Goal: Check status: Check status

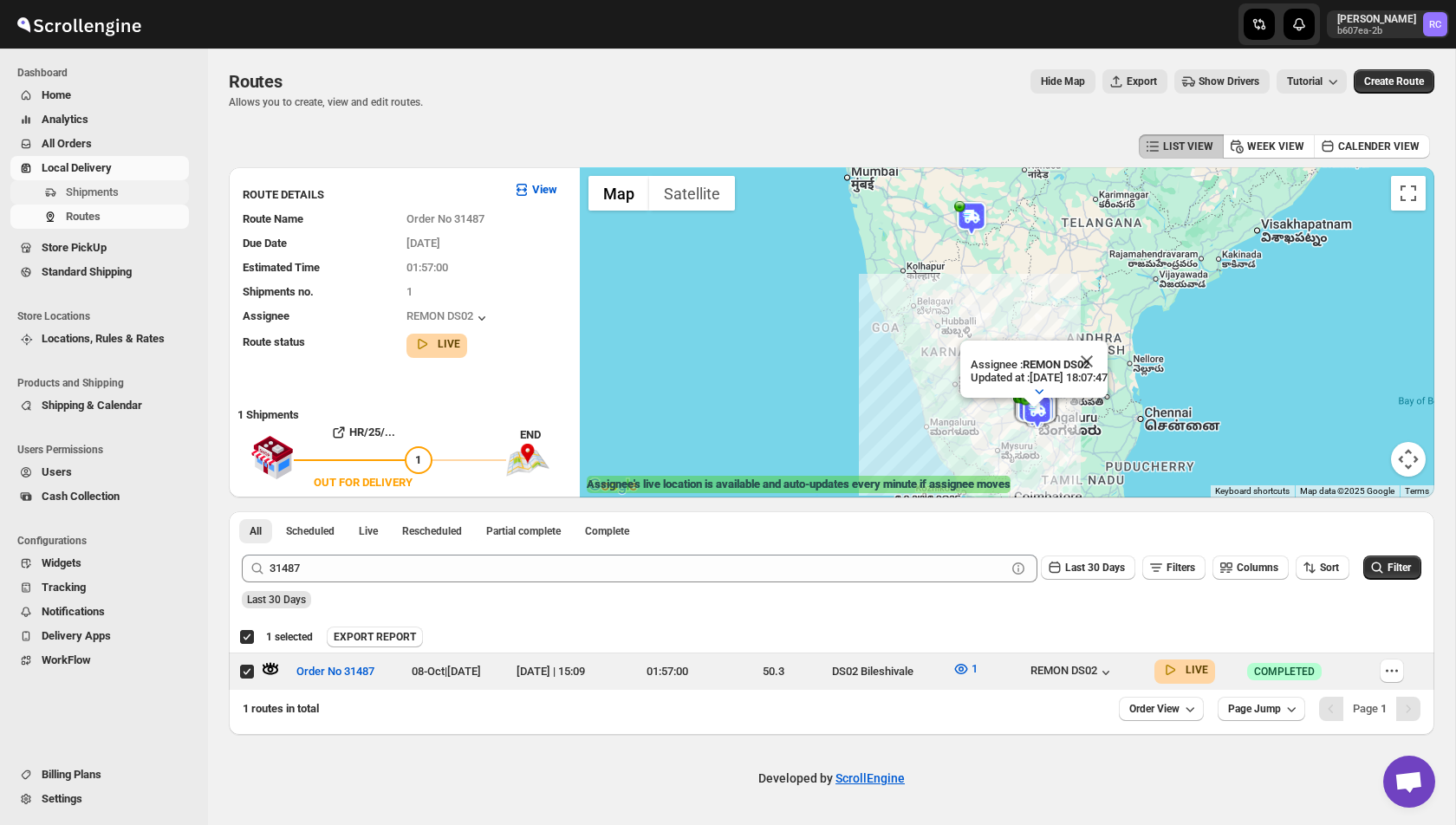
click at [82, 189] on span "Shipments" at bounding box center [92, 192] width 52 height 13
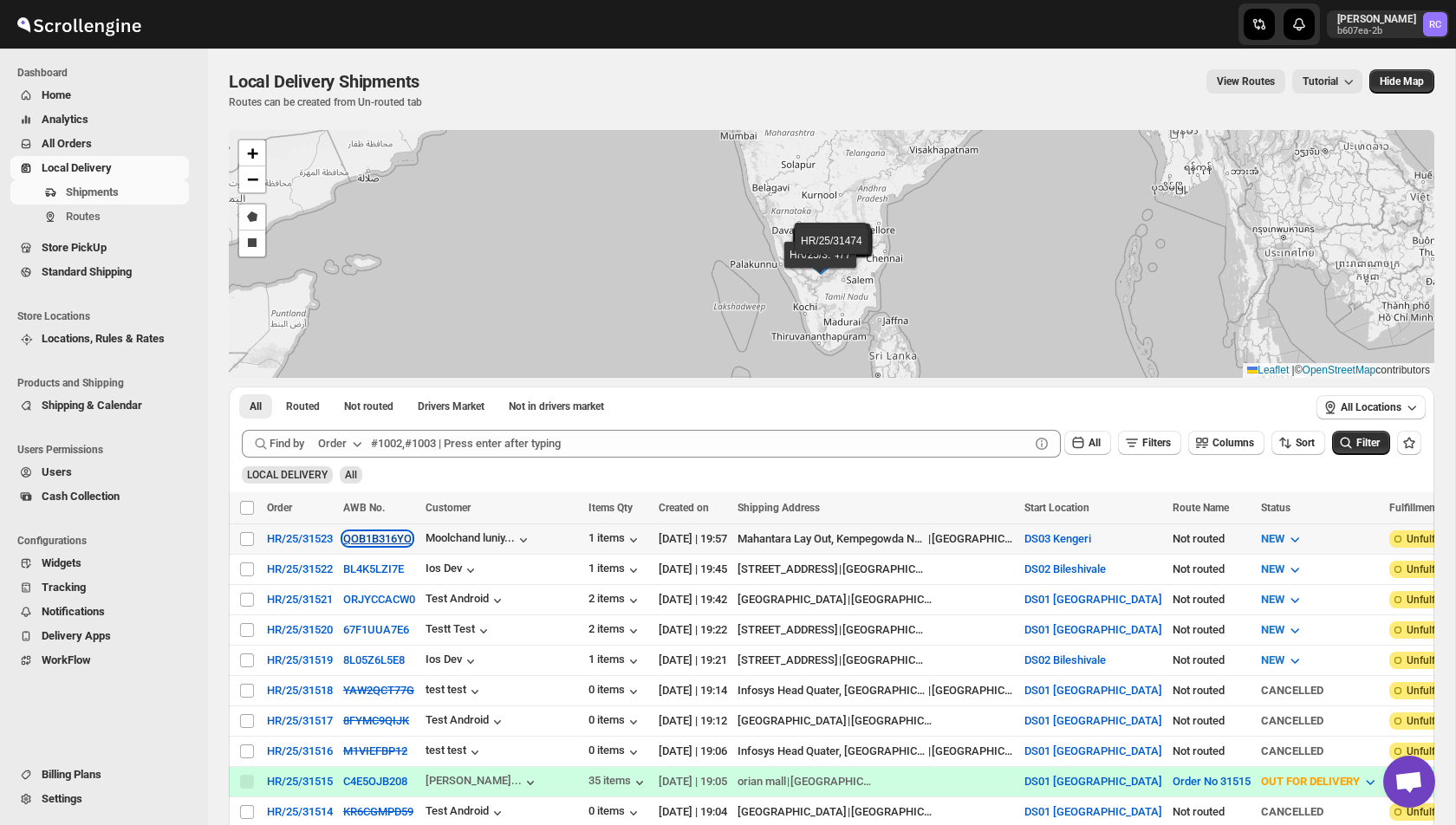
click at [383, 533] on button "QOB1B316YO" at bounding box center [377, 538] width 68 height 13
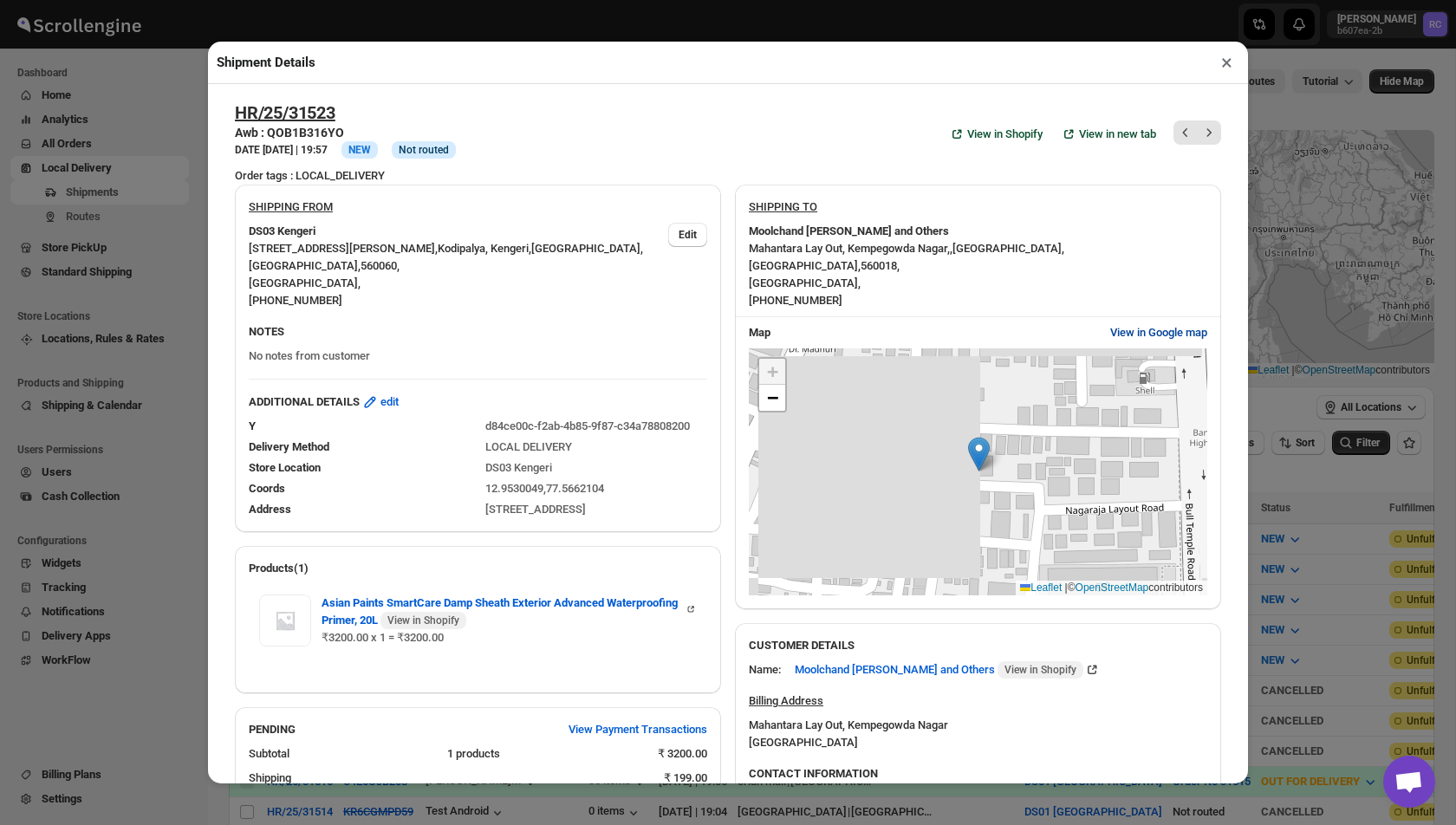
click at [1170, 324] on span "View in Google map" at bounding box center [1159, 332] width 97 height 17
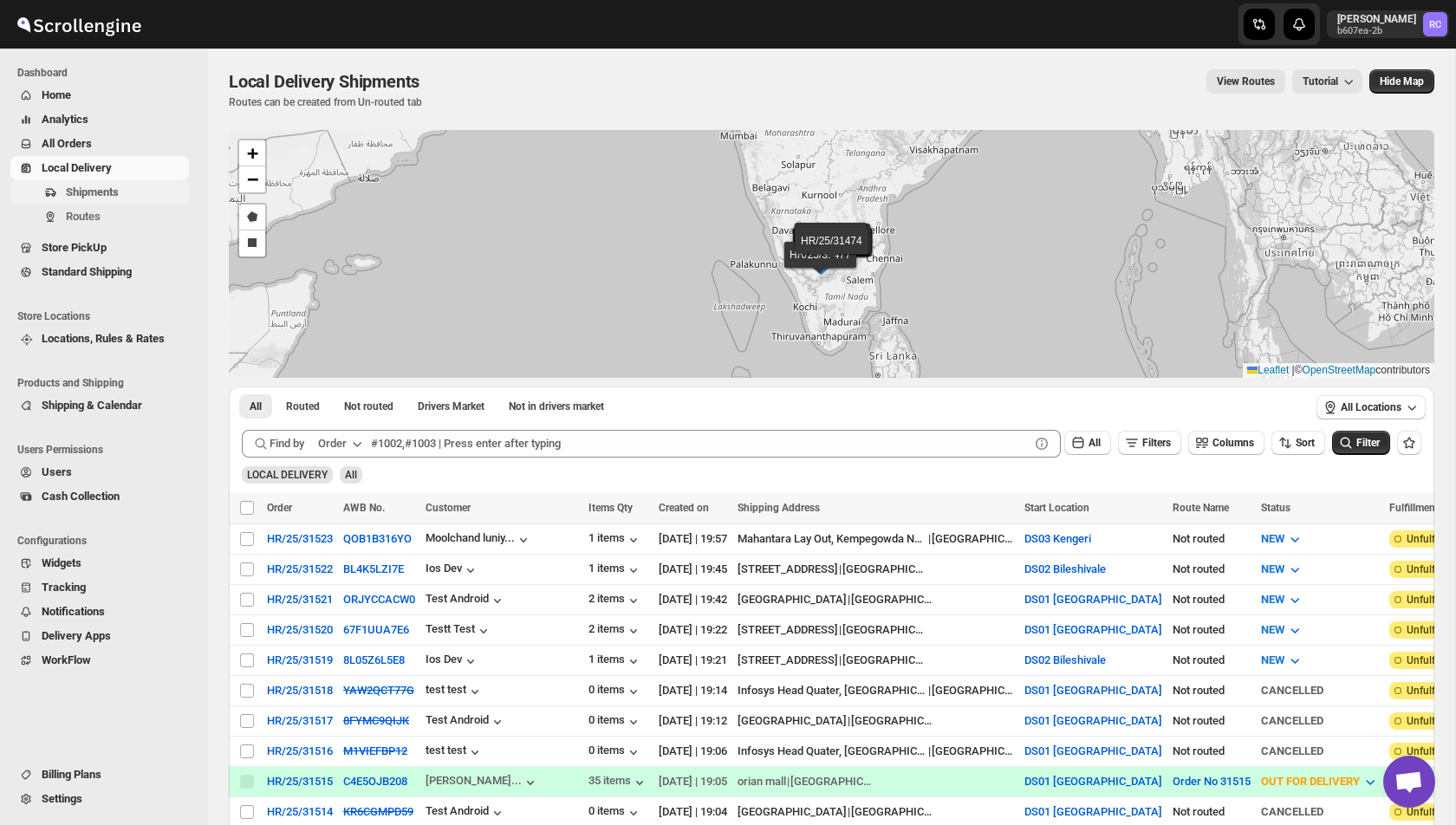
click at [118, 186] on span "Shipments" at bounding box center [92, 192] width 52 height 13
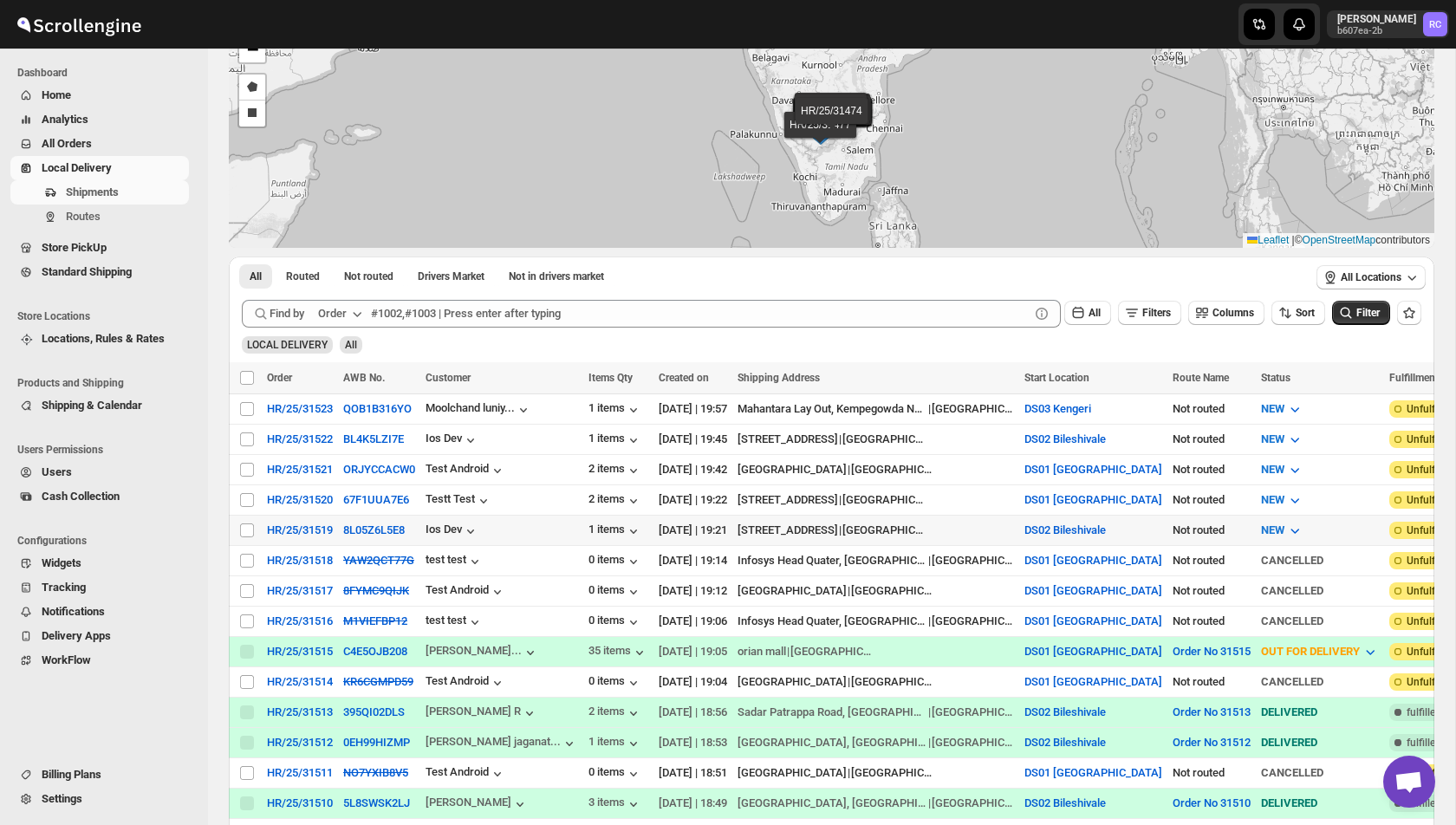
scroll to position [127, 0]
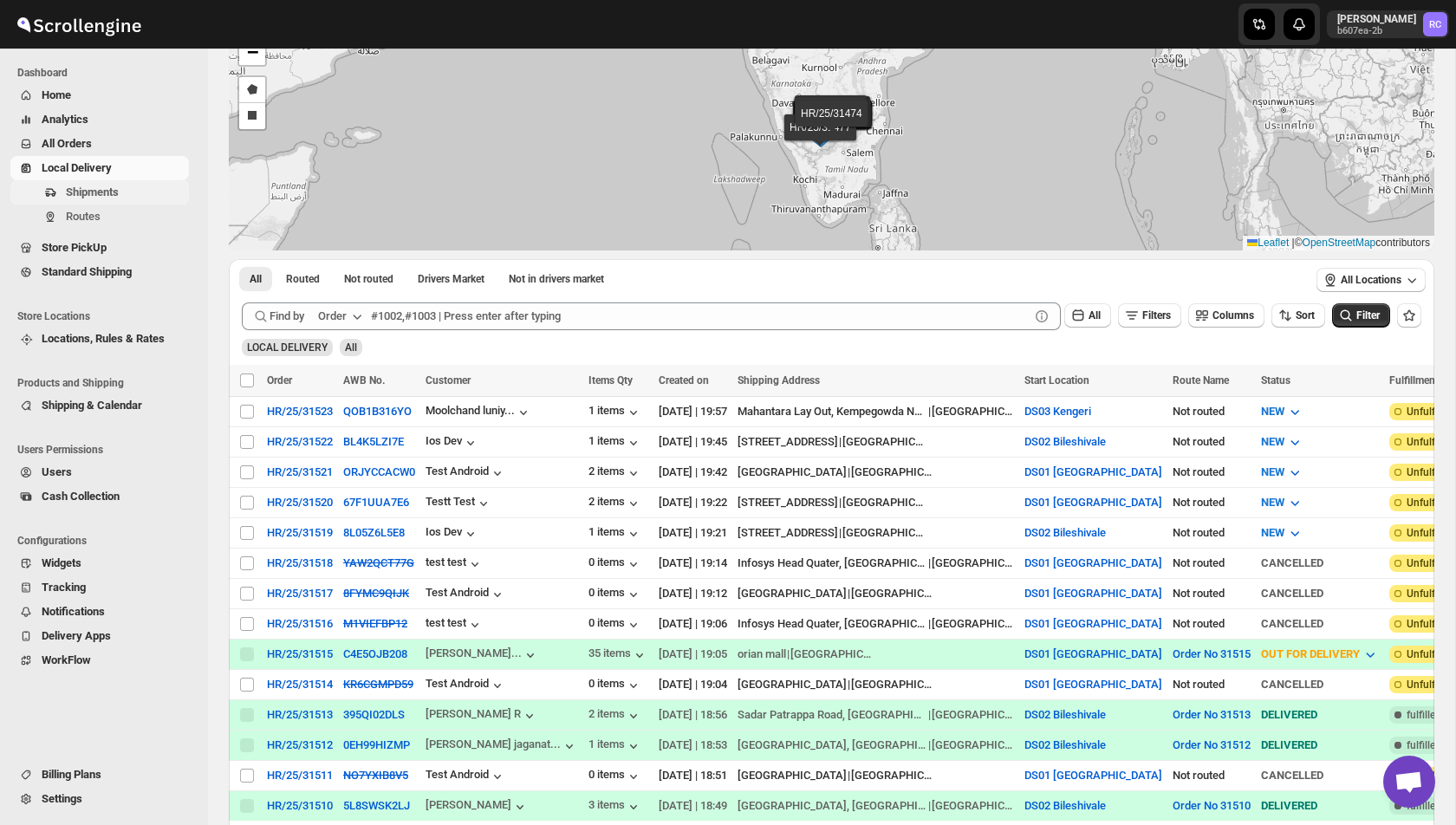
click at [82, 197] on span "Shipments" at bounding box center [92, 192] width 52 height 13
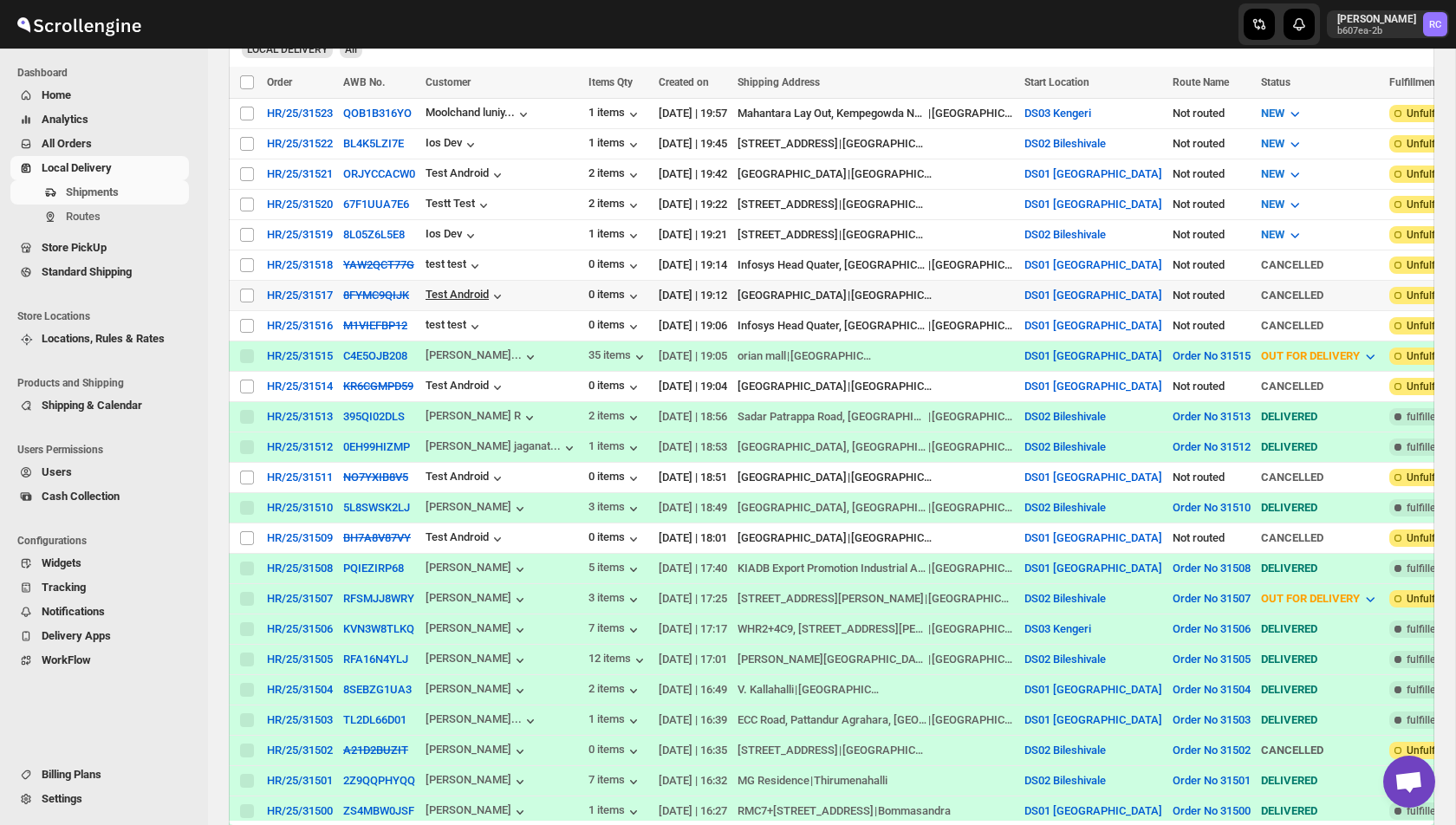
scroll to position [0, 0]
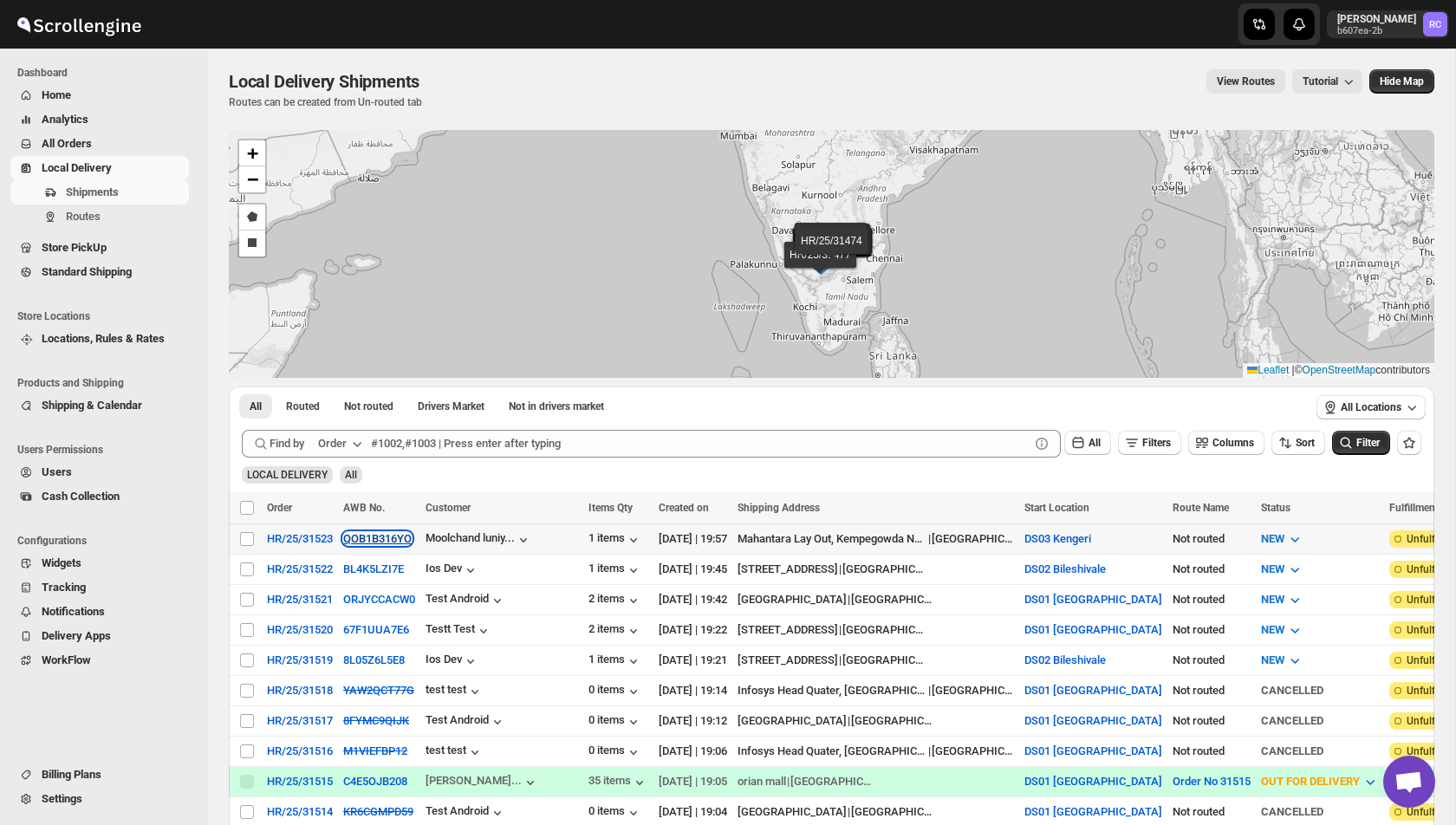
click at [380, 537] on button "QOB1B316YO" at bounding box center [377, 538] width 68 height 13
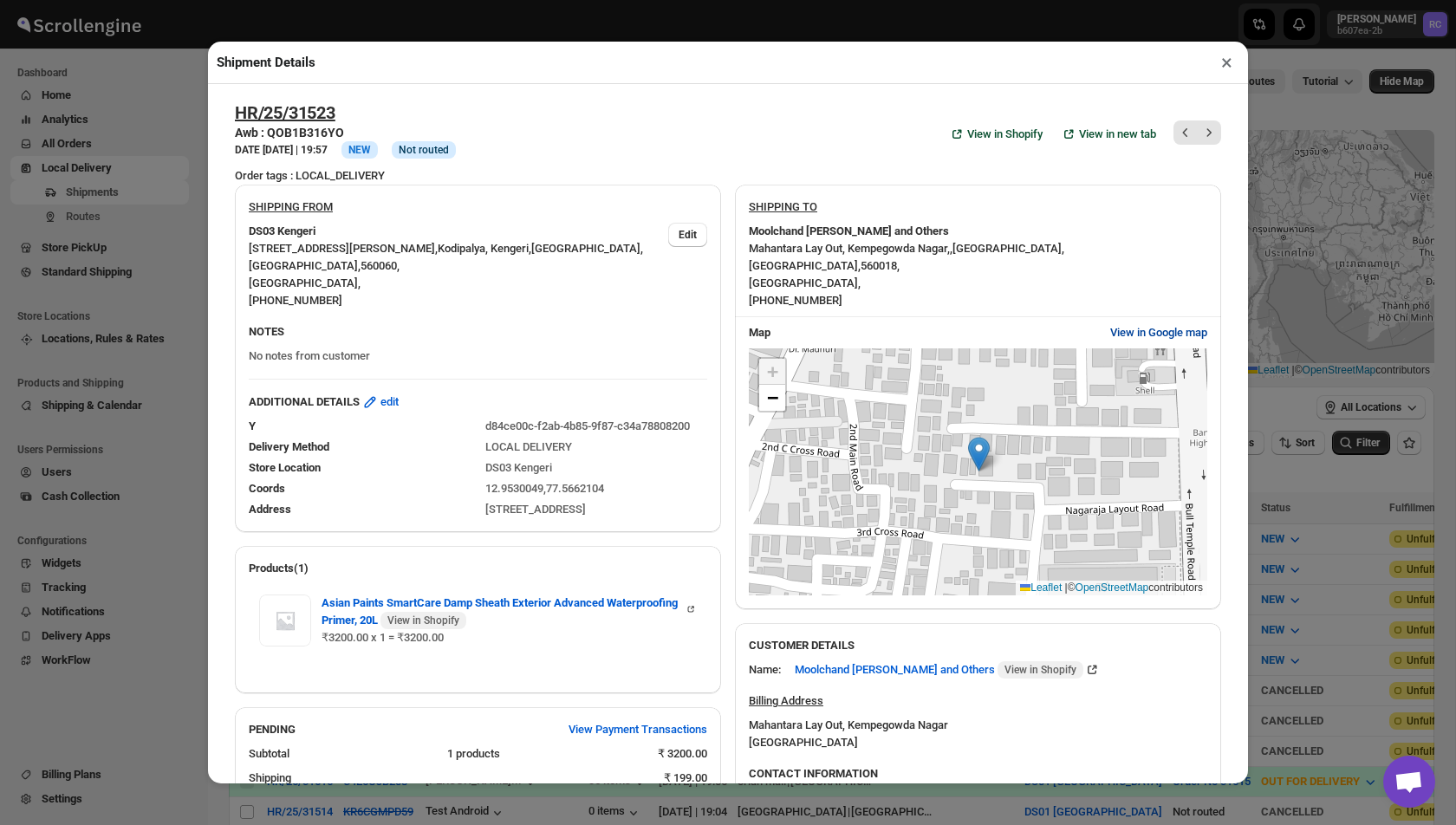
click at [1164, 324] on span "View in Google map" at bounding box center [1159, 332] width 97 height 17
click at [1148, 323] on button "View in Google map" at bounding box center [1158, 333] width 118 height 28
